Goal: Transaction & Acquisition: Book appointment/travel/reservation

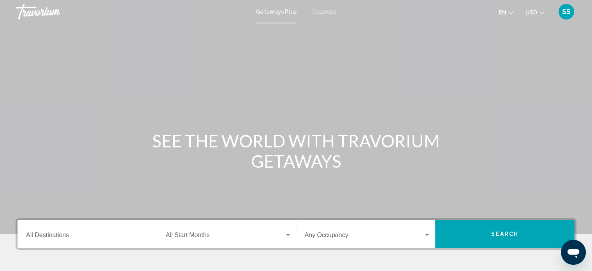
click at [60, 233] on input "Destination All Destinations" at bounding box center [89, 236] width 126 height 7
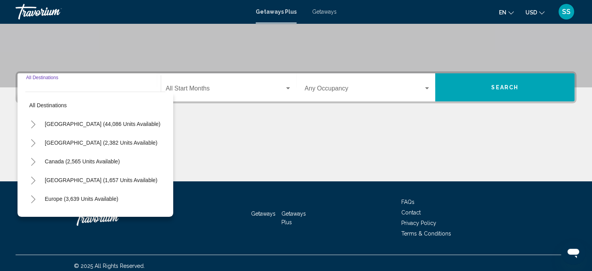
scroll to position [152, 0]
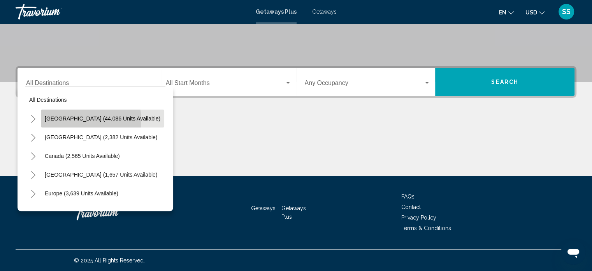
click at [78, 120] on span "[GEOGRAPHIC_DATA] (44,086 units available)" at bounding box center [103, 118] width 116 height 6
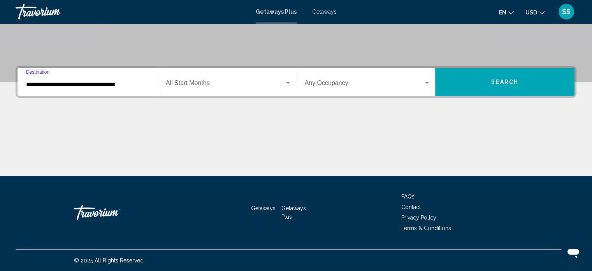
click at [65, 84] on input "**********" at bounding box center [89, 84] width 126 height 7
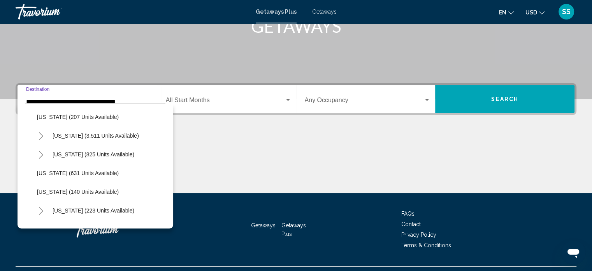
scroll to position [428, 0]
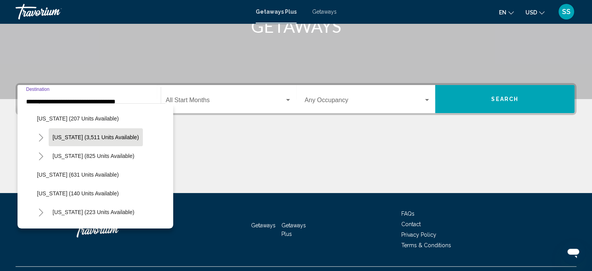
click at [96, 137] on span "[US_STATE] (3,511 units available)" at bounding box center [96, 137] width 86 height 6
type input "**********"
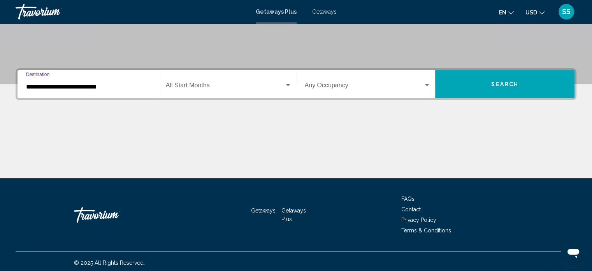
scroll to position [152, 0]
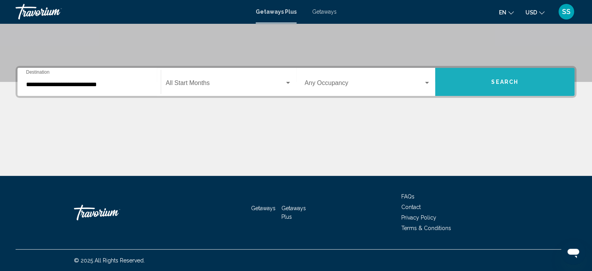
click at [501, 83] on span "Search" at bounding box center [505, 82] width 27 height 6
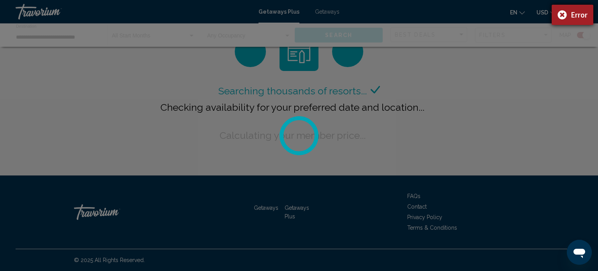
click at [555, 14] on div "Error" at bounding box center [573, 15] width 42 height 20
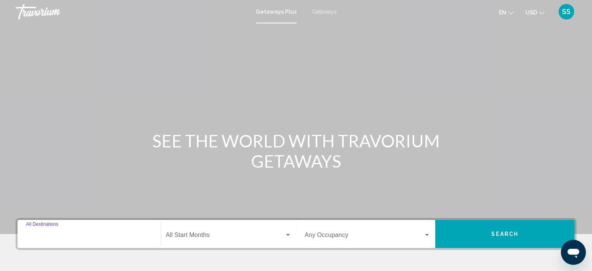
click at [85, 233] on input "Destination All Destinations" at bounding box center [89, 236] width 126 height 7
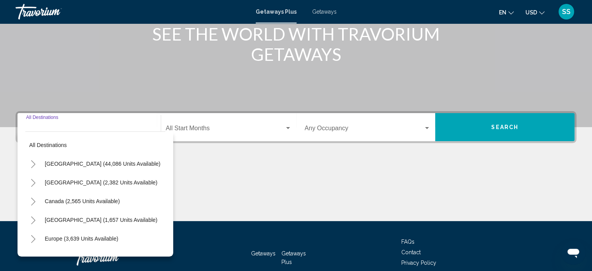
scroll to position [152, 0]
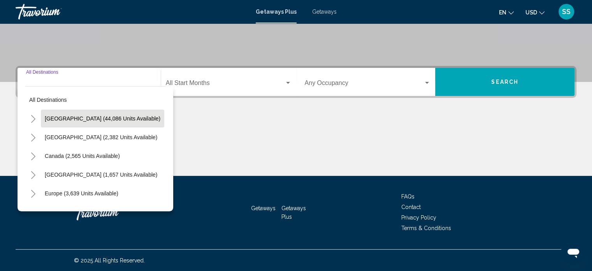
click at [111, 118] on span "[GEOGRAPHIC_DATA] (44,086 units available)" at bounding box center [103, 118] width 116 height 6
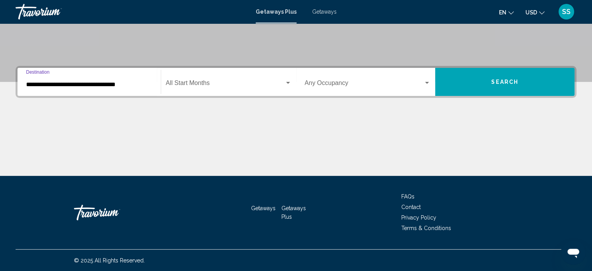
click at [109, 85] on input "**********" at bounding box center [89, 84] width 126 height 7
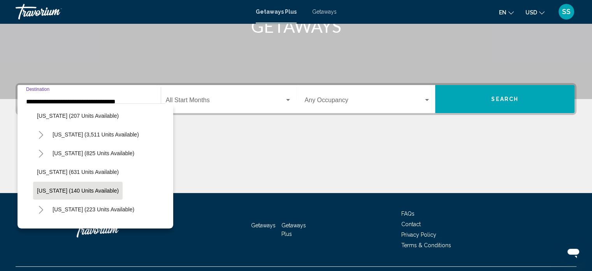
scroll to position [428, 0]
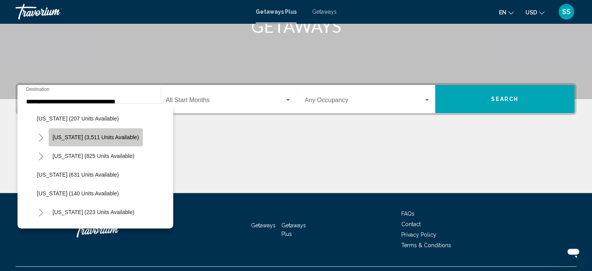
click at [109, 136] on span "[US_STATE] (3,511 units available)" at bounding box center [96, 137] width 86 height 6
type input "**********"
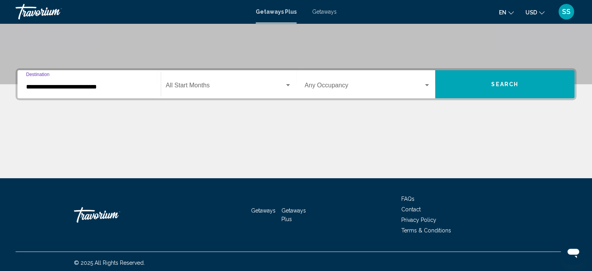
scroll to position [152, 0]
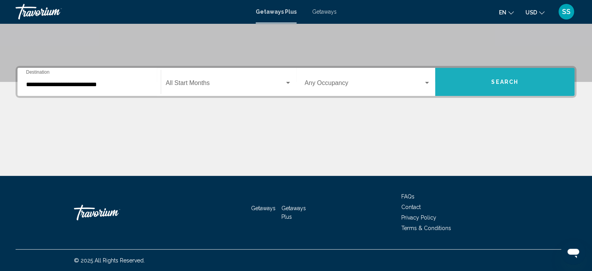
click at [503, 82] on span "Search" at bounding box center [505, 82] width 27 height 6
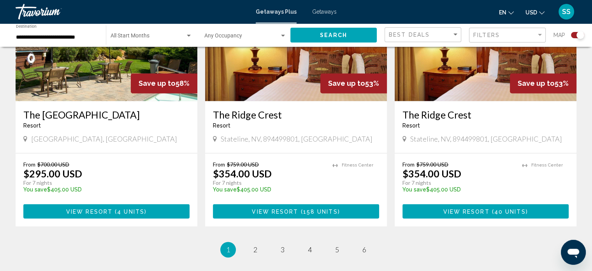
scroll to position [1178, 0]
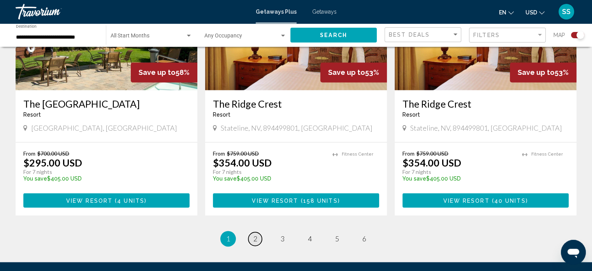
click at [254, 234] on span "2" at bounding box center [256, 238] width 4 height 9
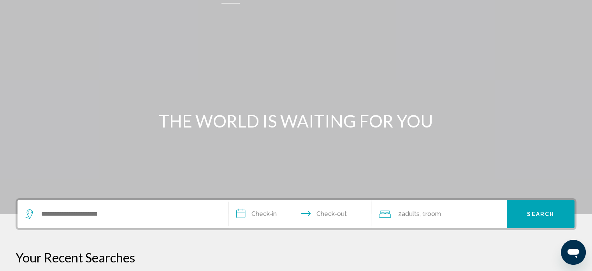
scroll to position [117, 0]
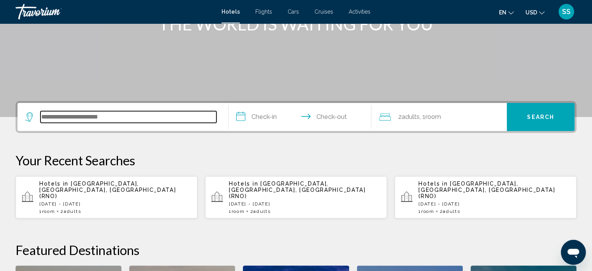
click at [89, 115] on input "Search widget" at bounding box center [129, 117] width 176 height 12
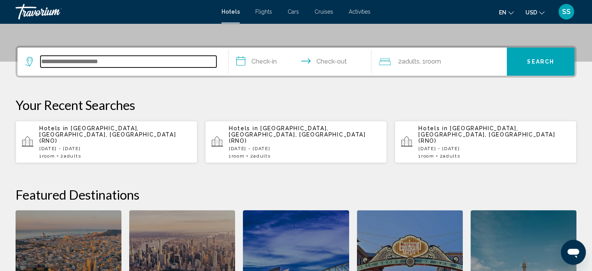
scroll to position [192, 0]
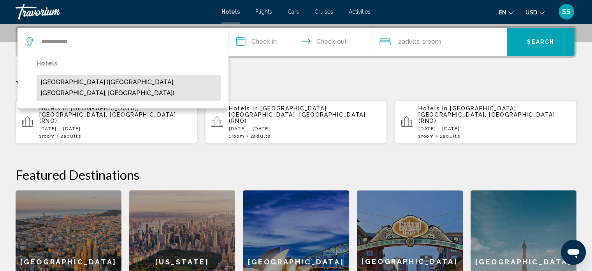
click at [87, 81] on button "Bally's Lake Tahoe (South Lake Tahoe, NV, US)" at bounding box center [129, 88] width 184 height 26
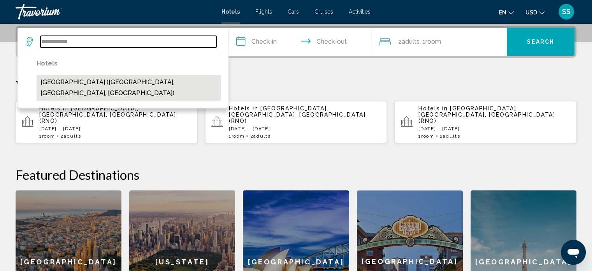
type input "**********"
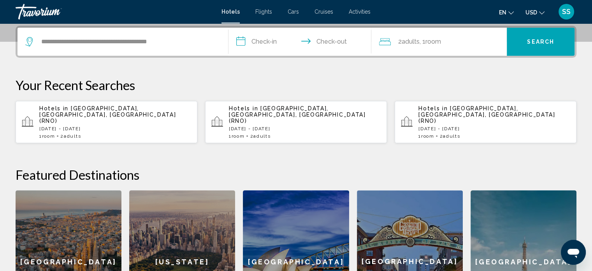
click at [261, 41] on input "**********" at bounding box center [302, 43] width 146 height 30
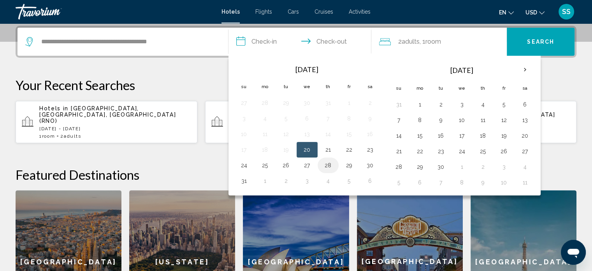
click at [328, 162] on button "28" at bounding box center [328, 165] width 12 height 11
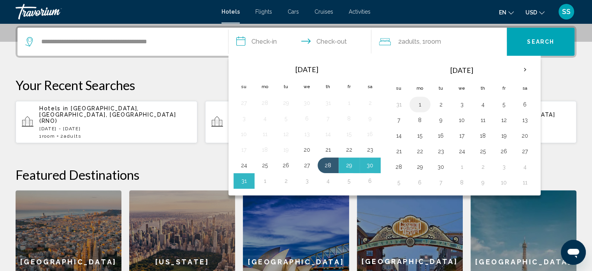
click at [419, 99] on button "1" at bounding box center [420, 104] width 12 height 11
type input "**********"
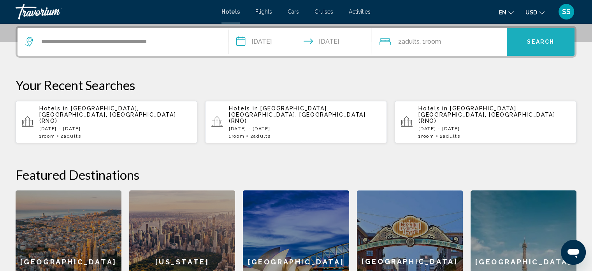
click at [552, 46] on button "Search" at bounding box center [541, 42] width 68 height 28
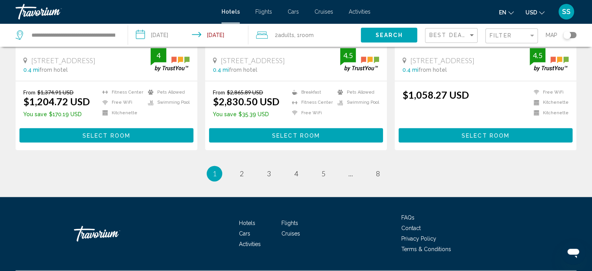
scroll to position [1052, 0]
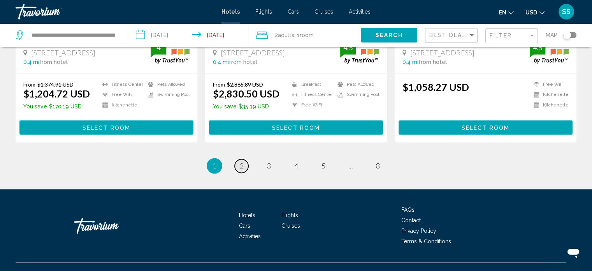
click at [243, 164] on span "2" at bounding box center [242, 165] width 4 height 9
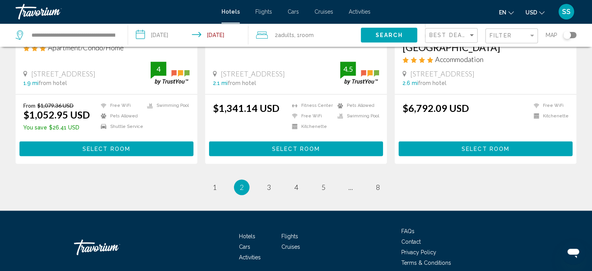
scroll to position [1052, 0]
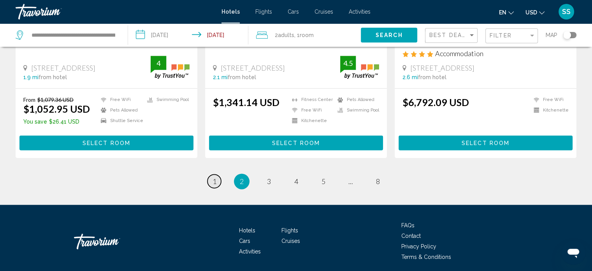
click at [216, 177] on span "1" at bounding box center [215, 181] width 4 height 9
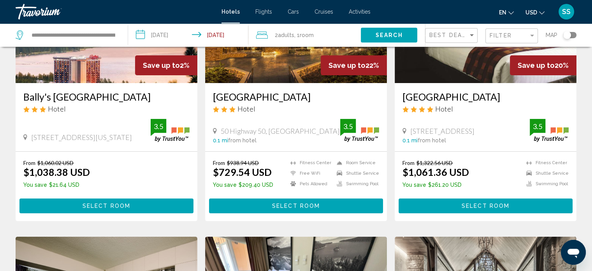
scroll to position [117, 0]
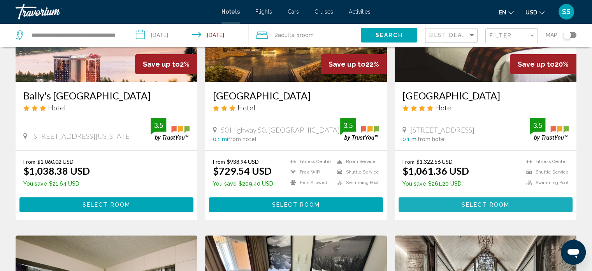
click at [468, 208] on span "Select Room" at bounding box center [486, 205] width 48 height 6
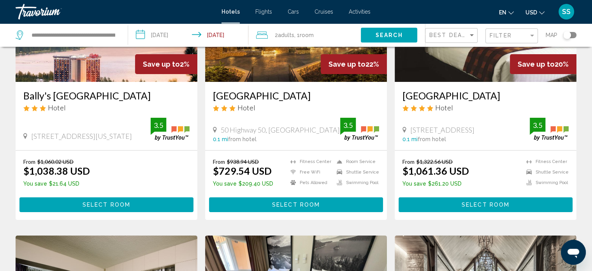
click at [469, 208] on span "Select Room" at bounding box center [486, 205] width 48 height 6
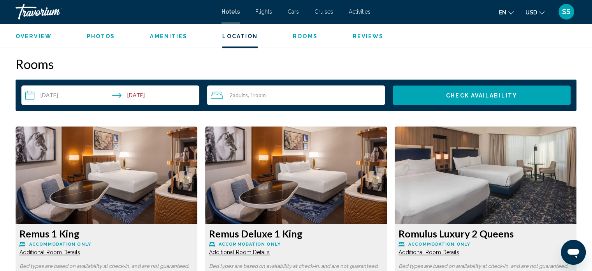
scroll to position [968, 0]
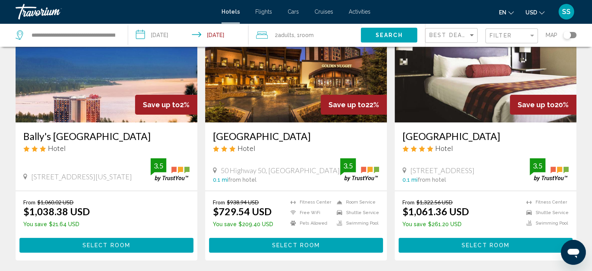
scroll to position [78, 0]
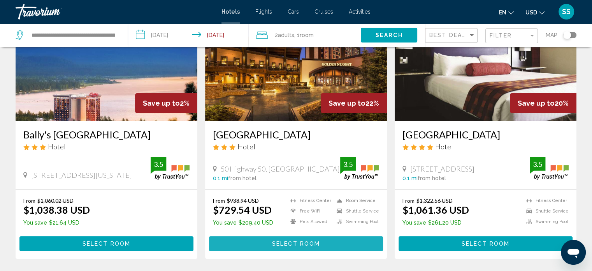
click at [331, 249] on button "Select Room" at bounding box center [296, 243] width 174 height 14
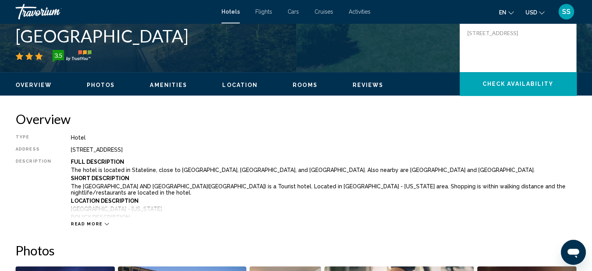
scroll to position [199, 0]
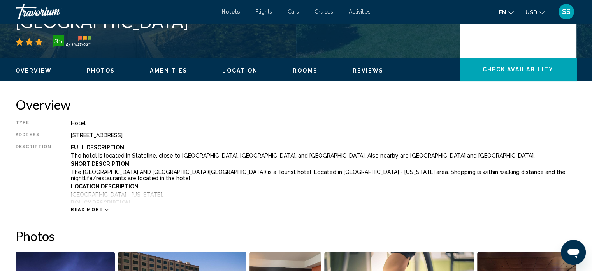
click at [91, 207] on span "Read more" at bounding box center [87, 209] width 32 height 5
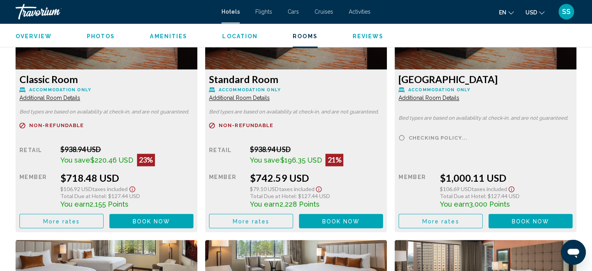
scroll to position [1280, 0]
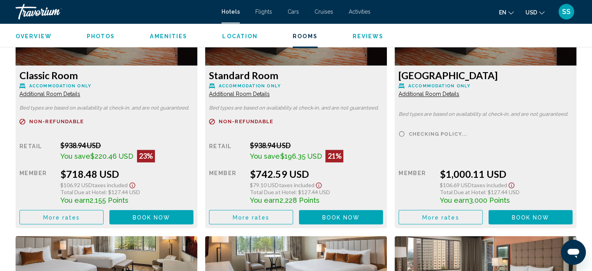
click at [155, 217] on span "Book now" at bounding box center [152, 217] width 38 height 6
